Goal: Complete application form

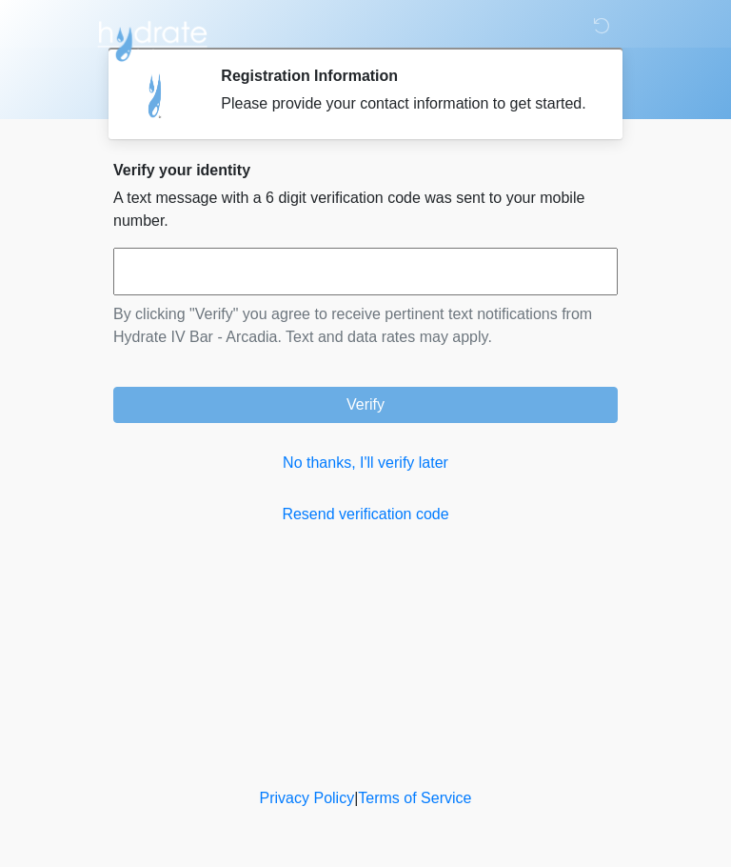
click at [429, 474] on link "No thanks, I'll verify later" at bounding box center [365, 462] width 505 height 23
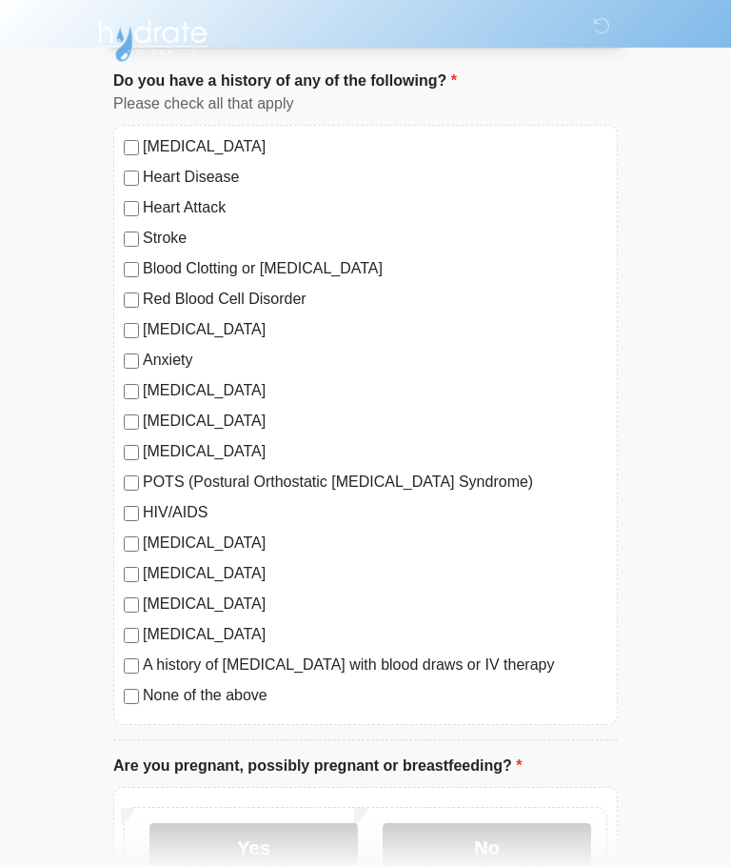
scroll to position [112, 0]
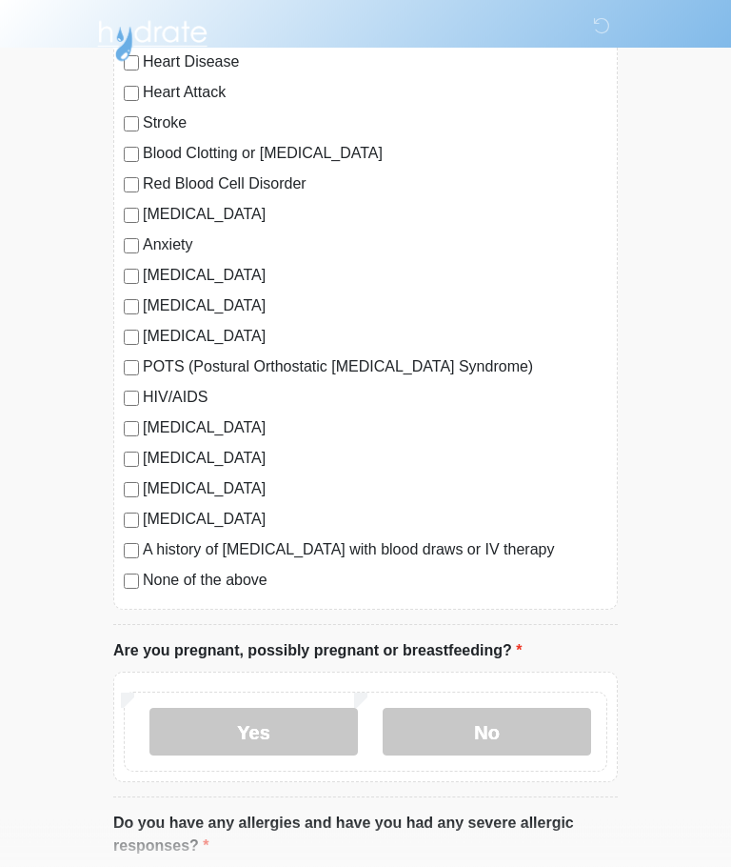
click at [502, 738] on label "No" at bounding box center [487, 733] width 209 height 48
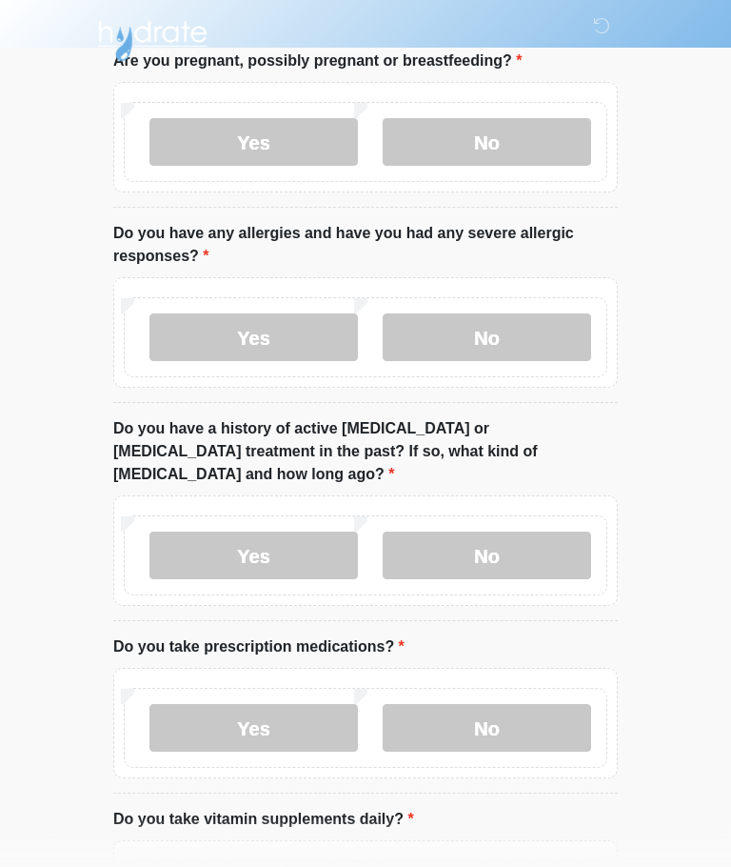
scroll to position [814, 0]
click at [541, 337] on label "No" at bounding box center [487, 337] width 209 height 48
click at [545, 531] on label "No" at bounding box center [487, 555] width 209 height 48
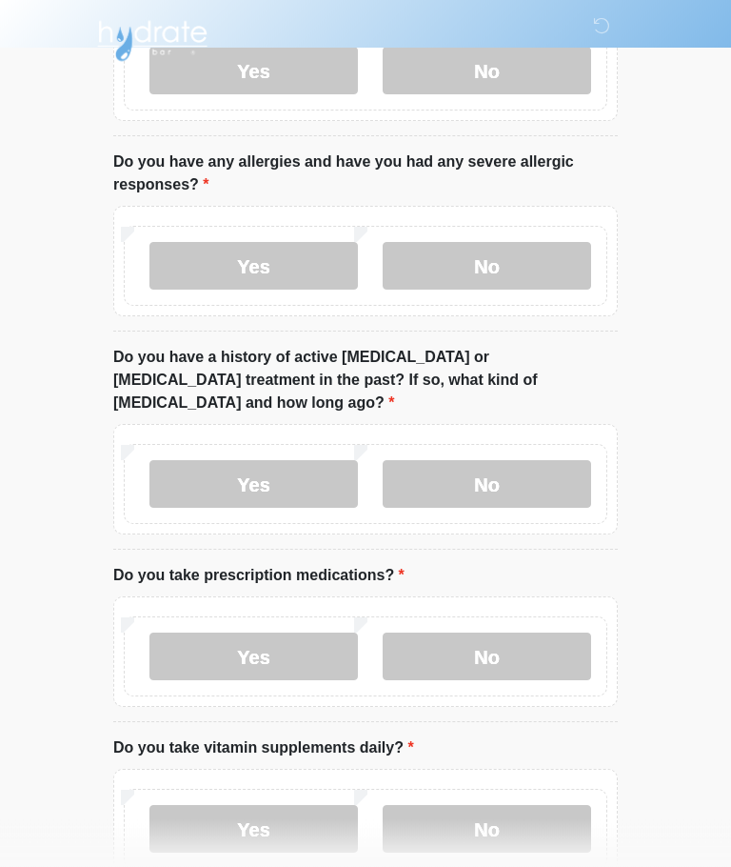
scroll to position [976, 0]
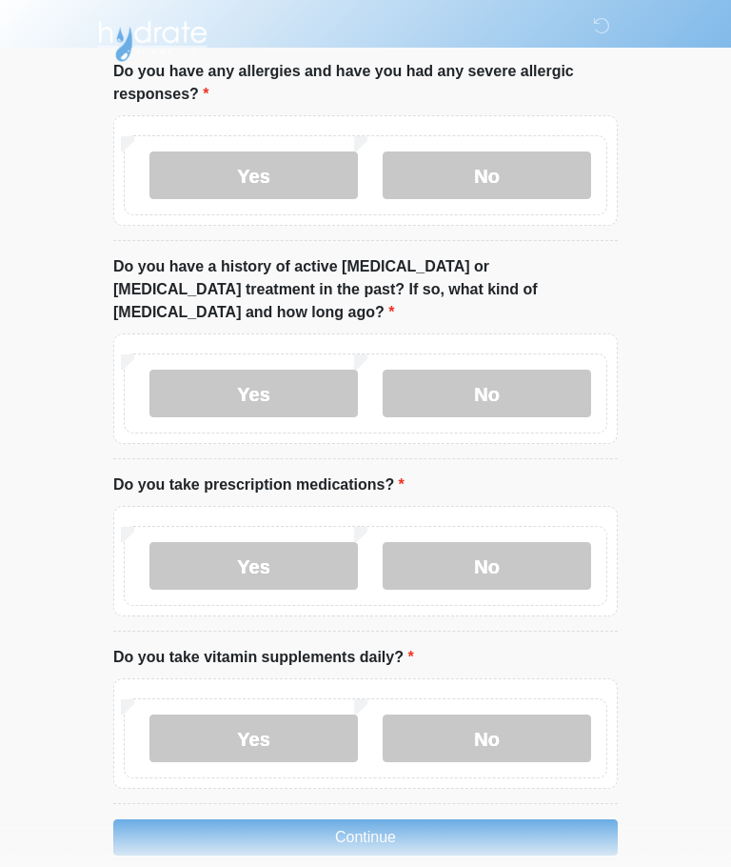
click at [540, 542] on label "No" at bounding box center [487, 566] width 209 height 48
click at [518, 714] on label "No" at bounding box center [487, 738] width 209 height 48
click at [409, 819] on button "Continue" at bounding box center [365, 837] width 505 height 36
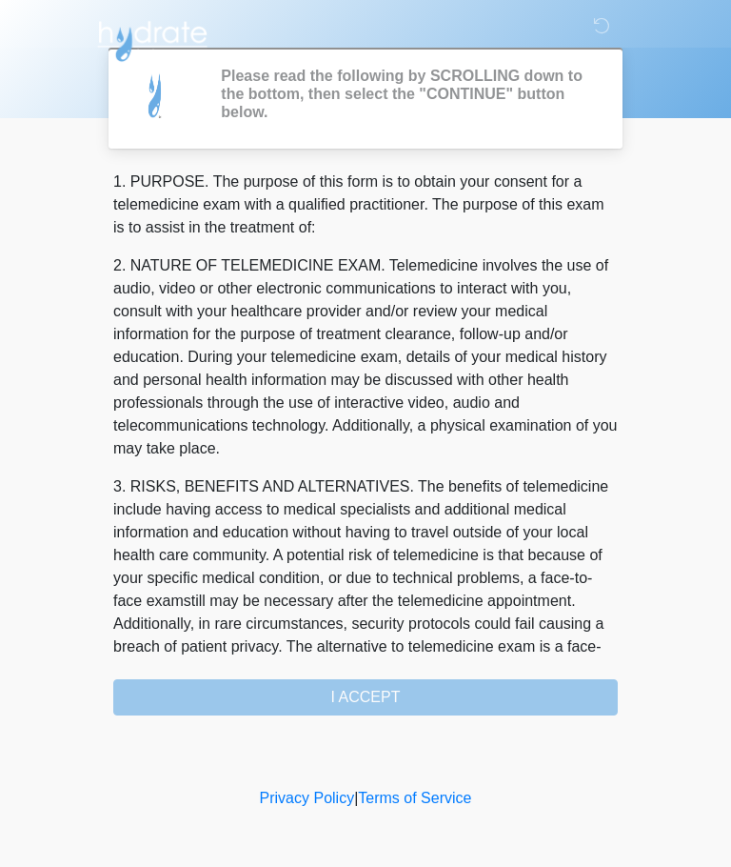
scroll to position [0, 0]
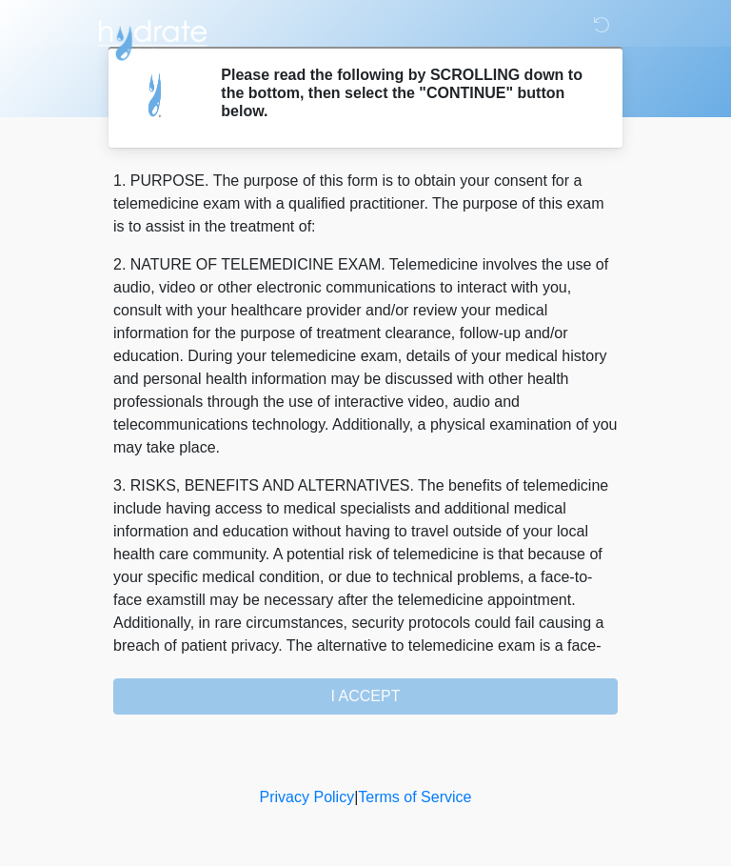
click at [471, 694] on div "1. PURPOSE. The purpose of this form is to obtain your consent for a telemedici…" at bounding box center [365, 442] width 505 height 545
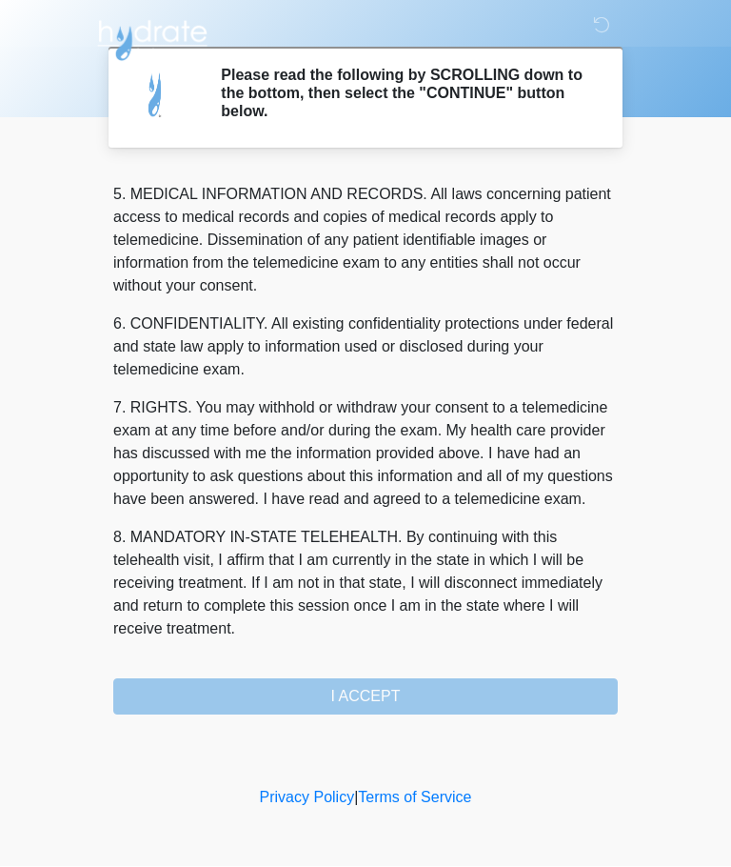
scroll to position [619, 0]
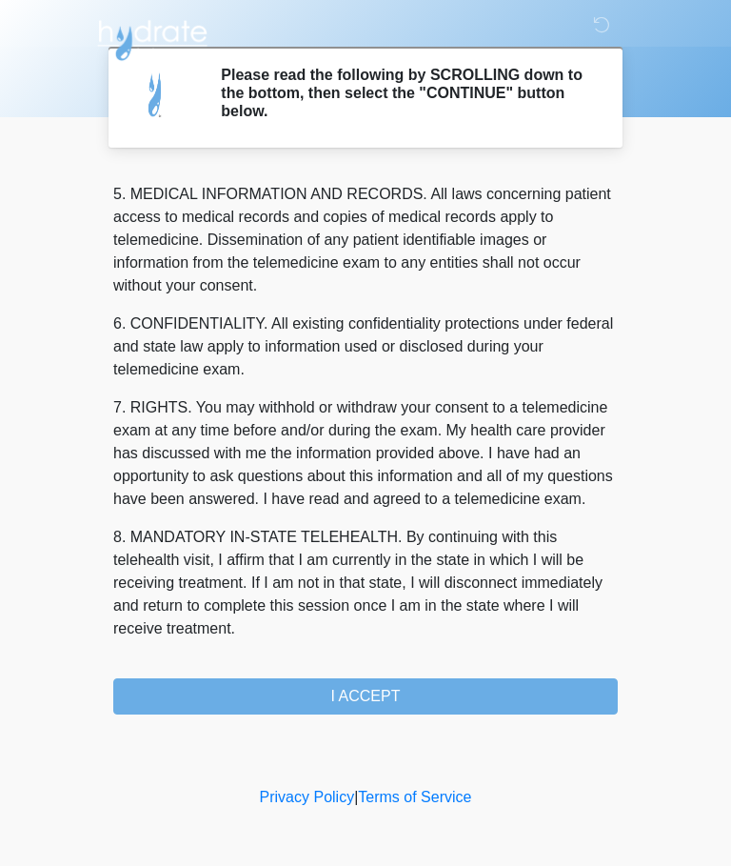
click at [413, 697] on button "I ACCEPT" at bounding box center [365, 697] width 505 height 36
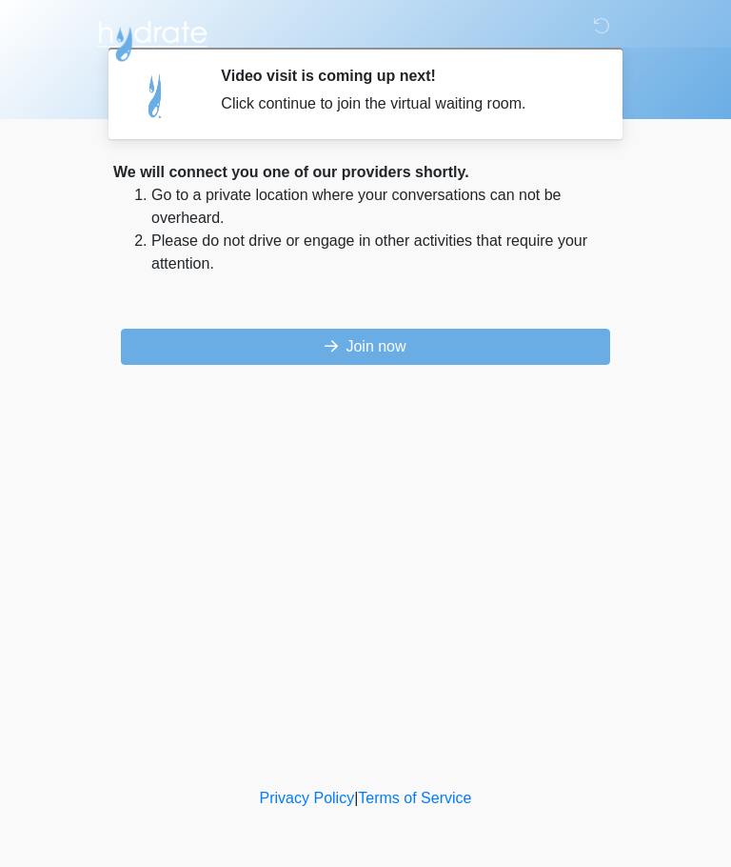
click at [491, 346] on button "Join now" at bounding box center [366, 347] width 490 height 36
